Goal: Information Seeking & Learning: Learn about a topic

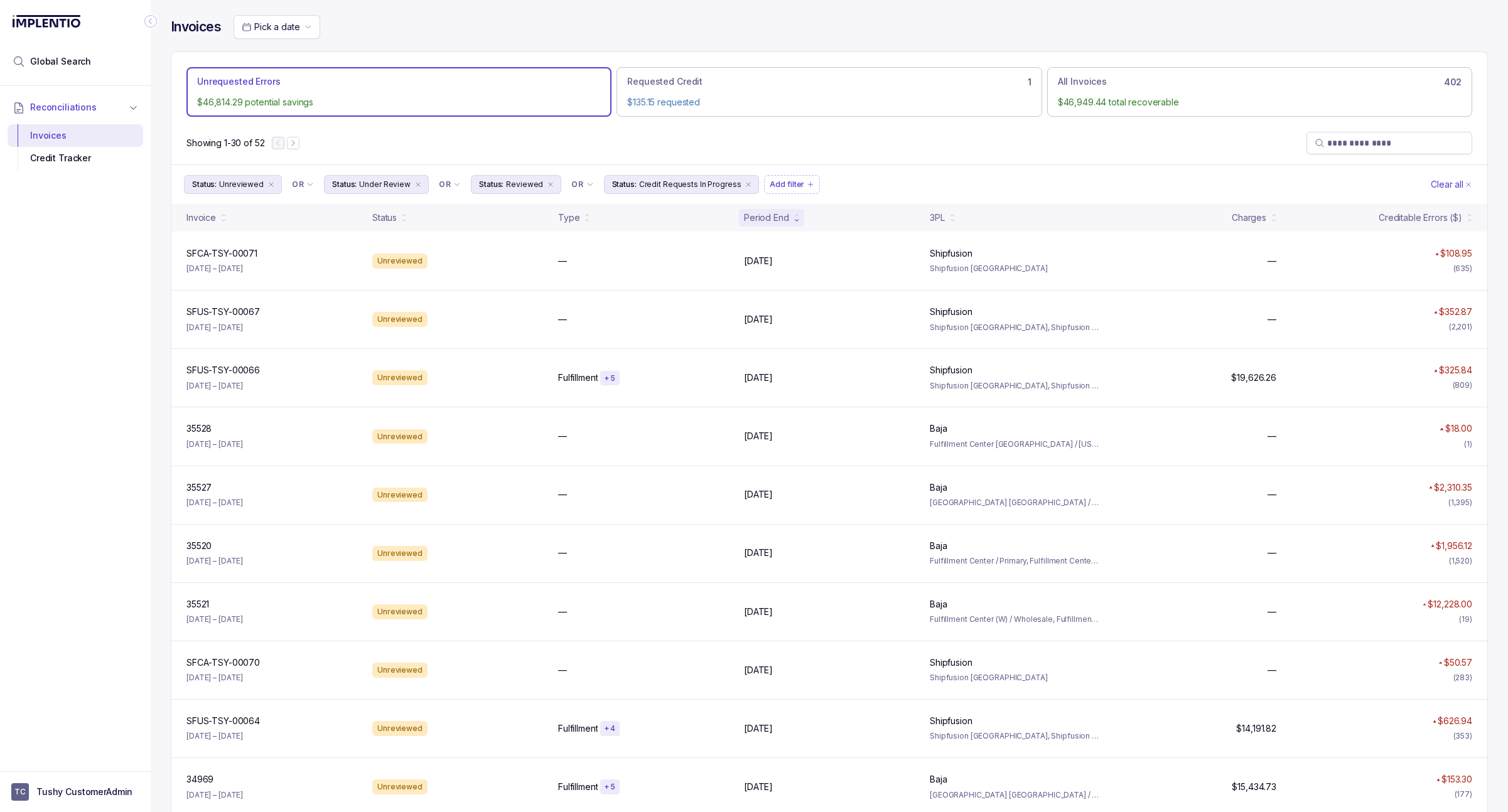
click at [268, 82] on p "Unrequested Errors" at bounding box center [239, 81] width 83 height 13
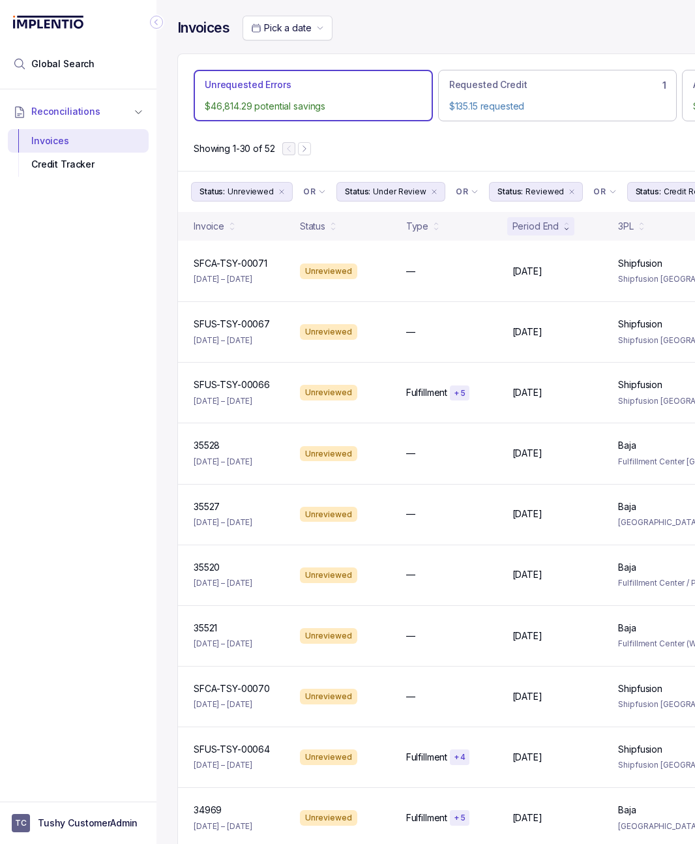
click at [298, 107] on p "$46,814.29 potential savings" at bounding box center [313, 106] width 217 height 13
drag, startPoint x: 334, startPoint y: 108, endPoint x: 206, endPoint y: 104, distance: 127.9
click at [206, 104] on p "$46,814.29 potential savings" at bounding box center [313, 106] width 217 height 13
click at [365, 121] on li "Unrequested Errors $46,814.29 potential savings" at bounding box center [313, 96] width 239 height 52
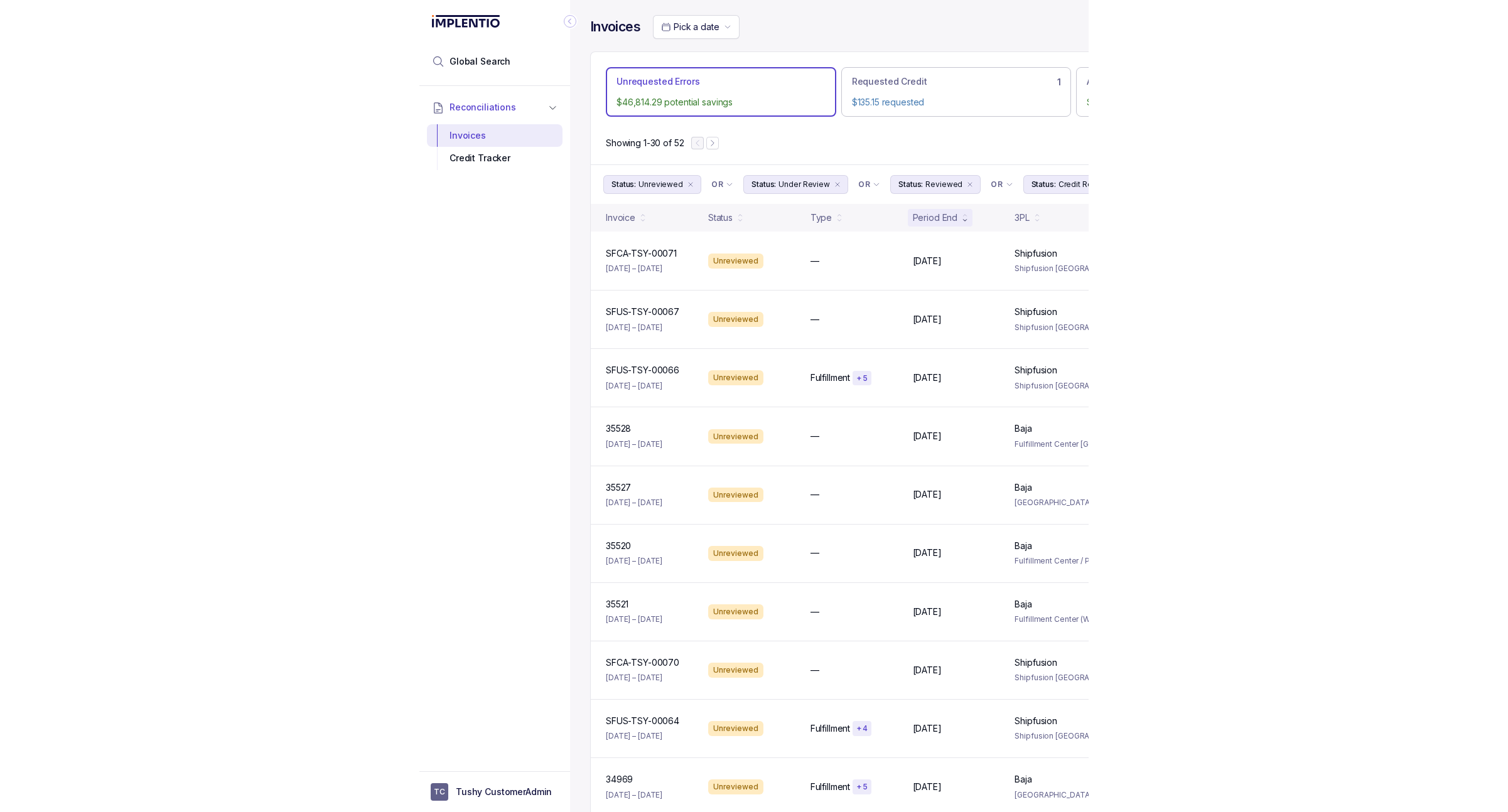
scroll to position [0, 2]
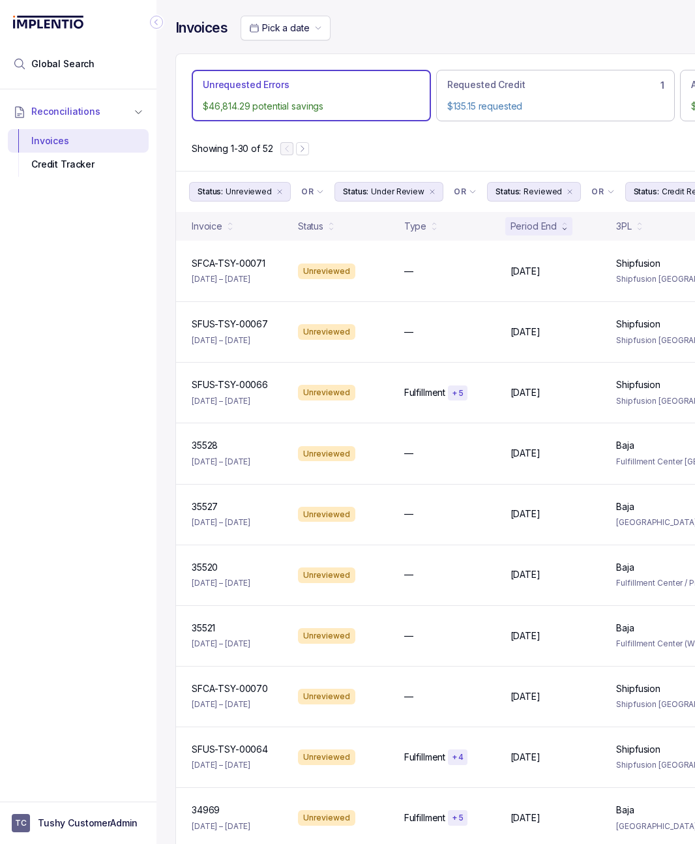
click at [307, 110] on p "$46,814.29 potential savings" at bounding box center [311, 106] width 217 height 13
click at [252, 80] on p "Unrequested Errors" at bounding box center [246, 84] width 86 height 13
click at [474, 94] on li "Requested Credit 1 $135.15 requested" at bounding box center [555, 96] width 239 height 52
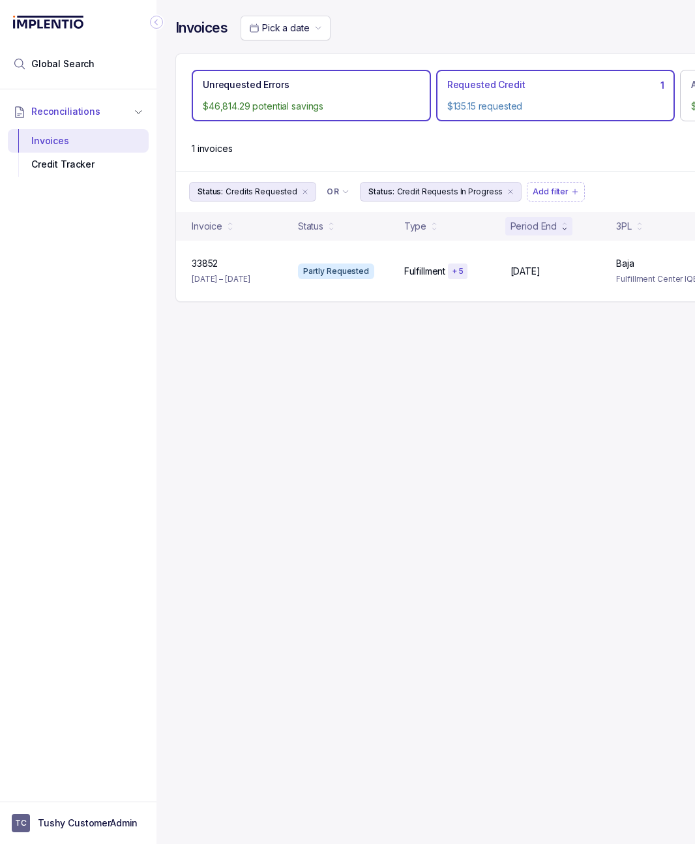
click at [297, 96] on li "Unrequested Errors $46,814.29 potential savings" at bounding box center [311, 96] width 239 height 52
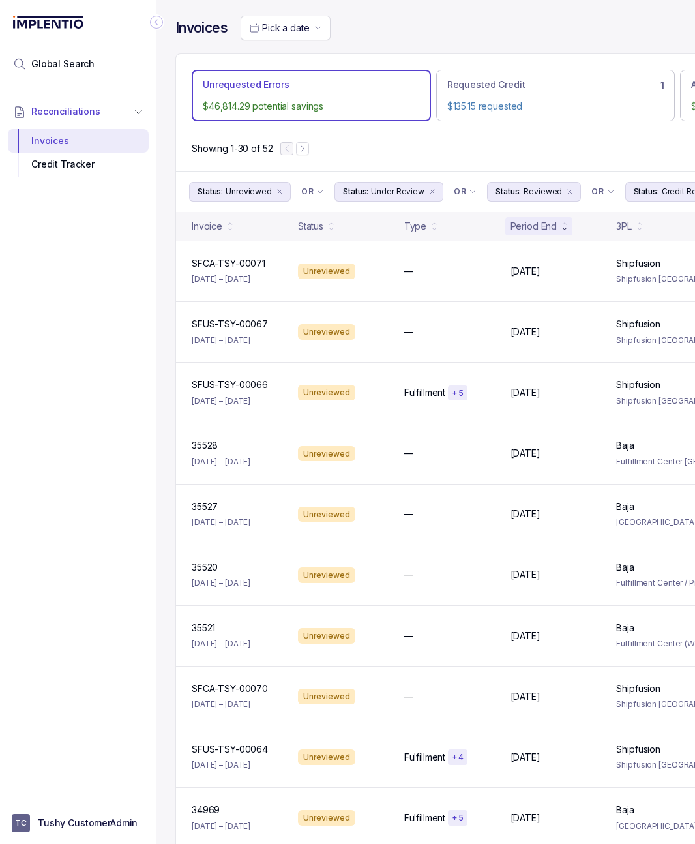
click at [257, 104] on p "$46,814.29 potential savings" at bounding box center [311, 106] width 217 height 13
click at [416, 147] on div "Showing 1-30 of 52" at bounding box center [555, 149] width 759 height 44
click at [278, 112] on p "$36,814.29 potential savings" at bounding box center [311, 106] width 217 height 13
